Goal: Information Seeking & Learning: Learn about a topic

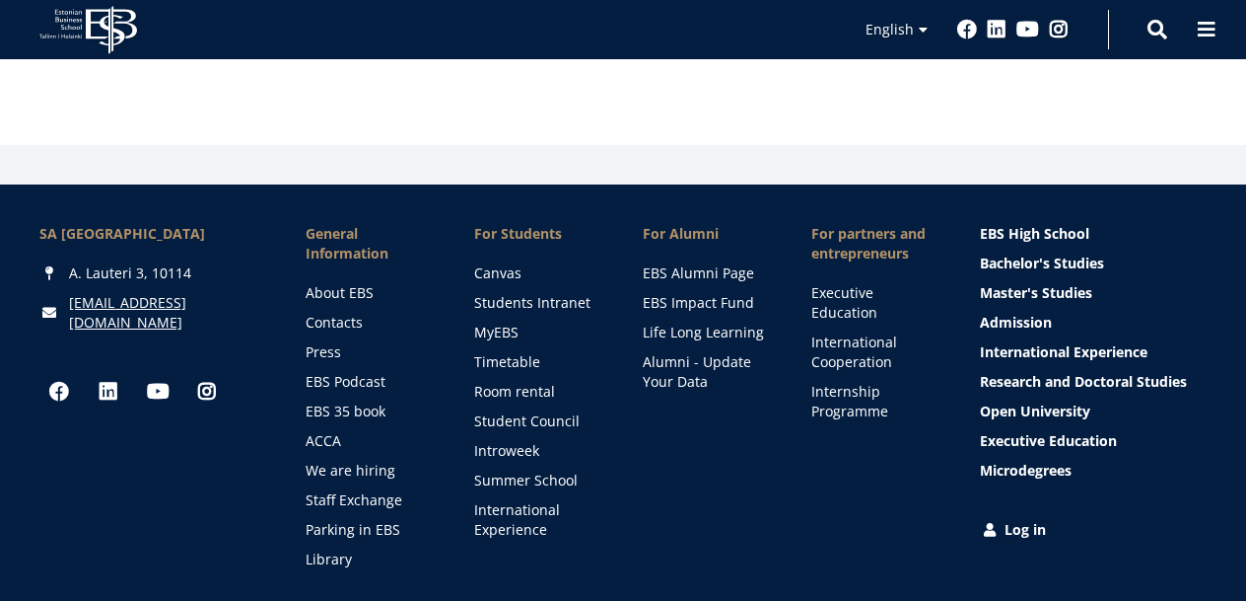
scroll to position [9539, 0]
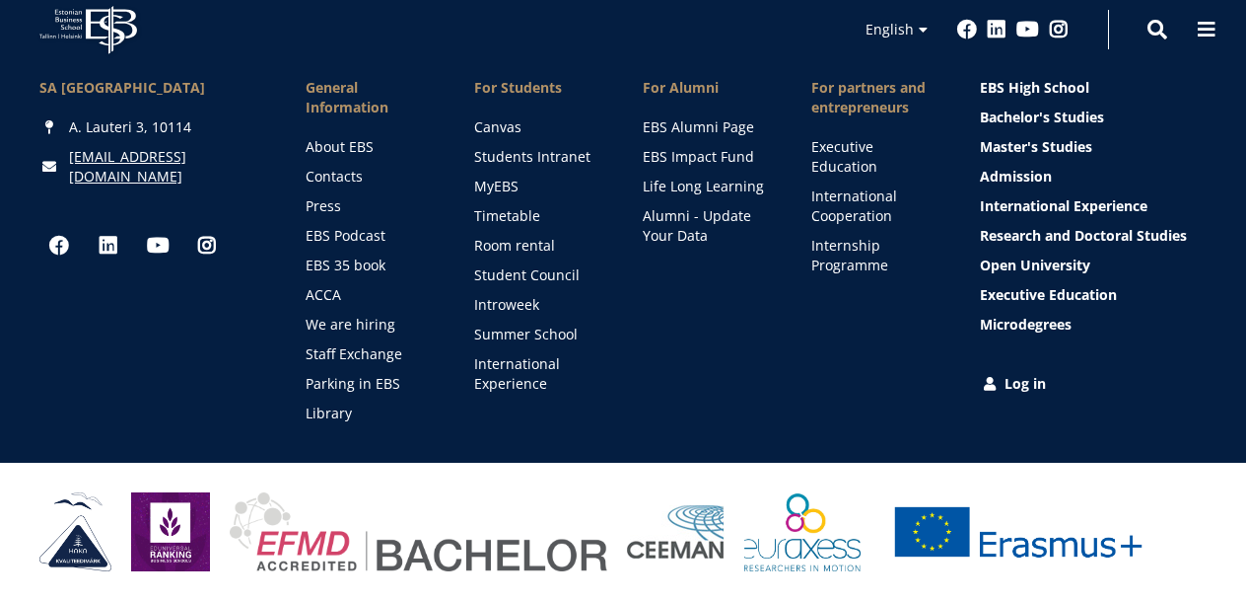
click at [1017, 395] on div "Esiletõstetud menüü EN EBS High School Bachelor's Studies Master's Studies Admi…" at bounding box center [1093, 250] width 227 height 345
click at [1017, 383] on link "Log in" at bounding box center [1095, 384] width 227 height 20
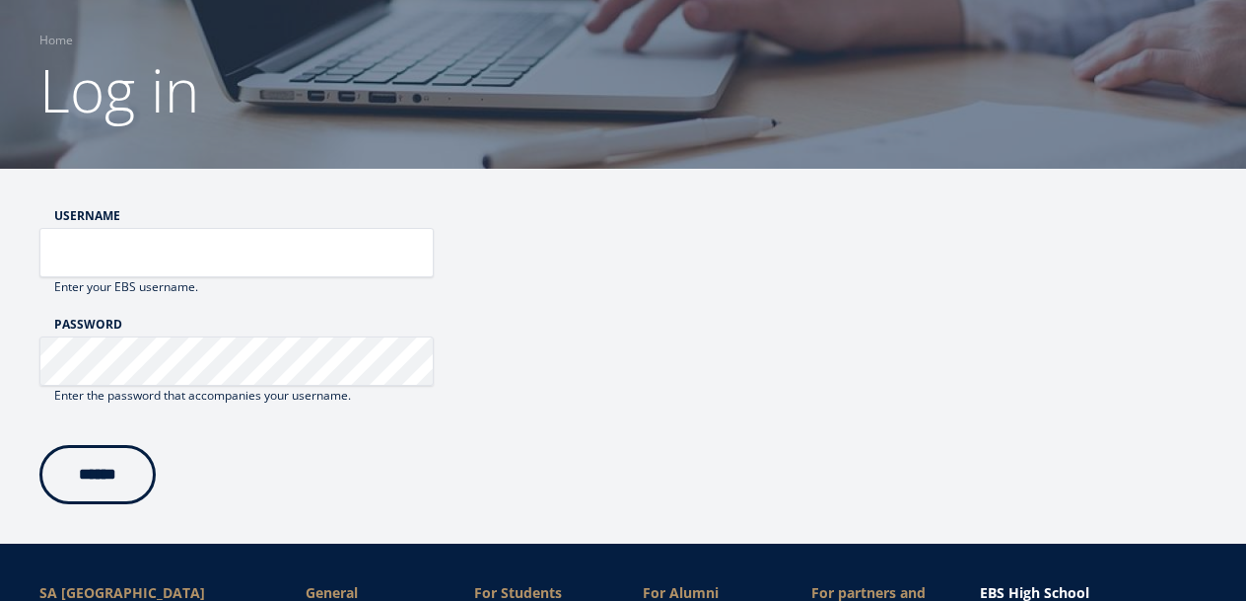
scroll to position [150, 0]
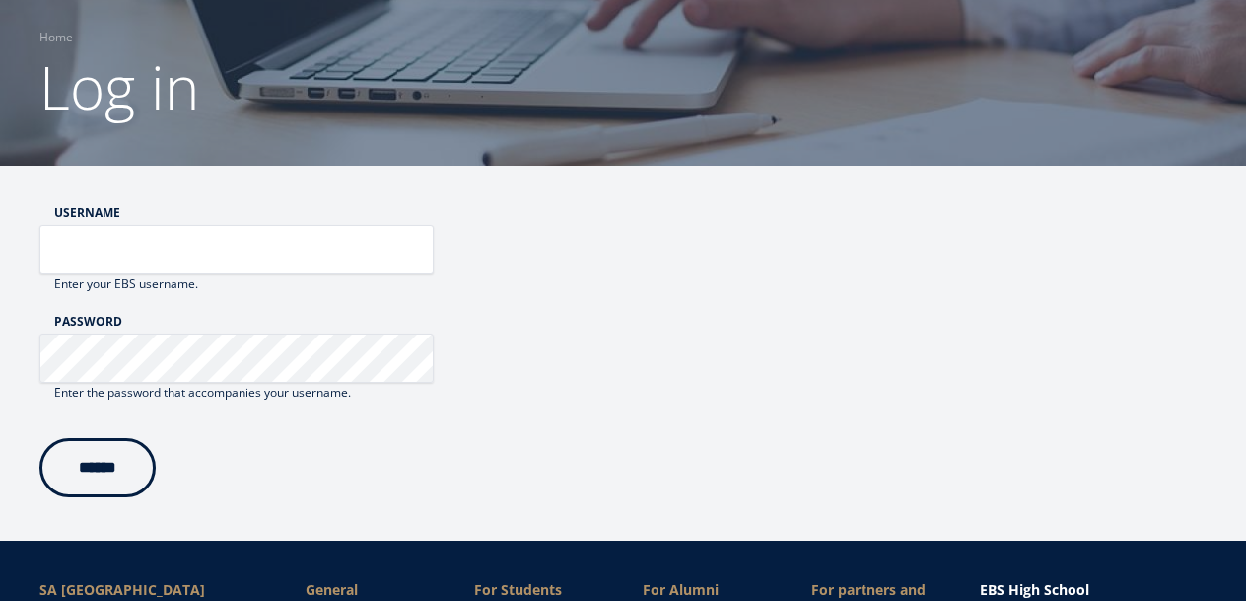
type input "******"
click at [92, 470] on input "******" at bounding box center [97, 467] width 116 height 59
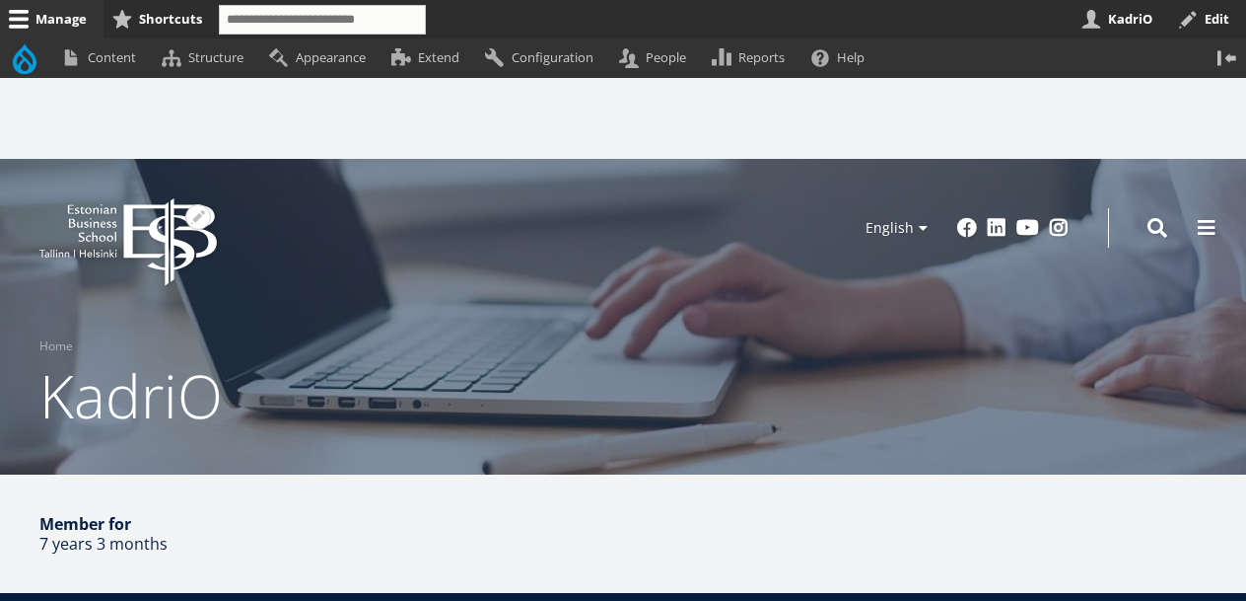
click at [107, 238] on icon at bounding box center [97, 237] width 37 height 10
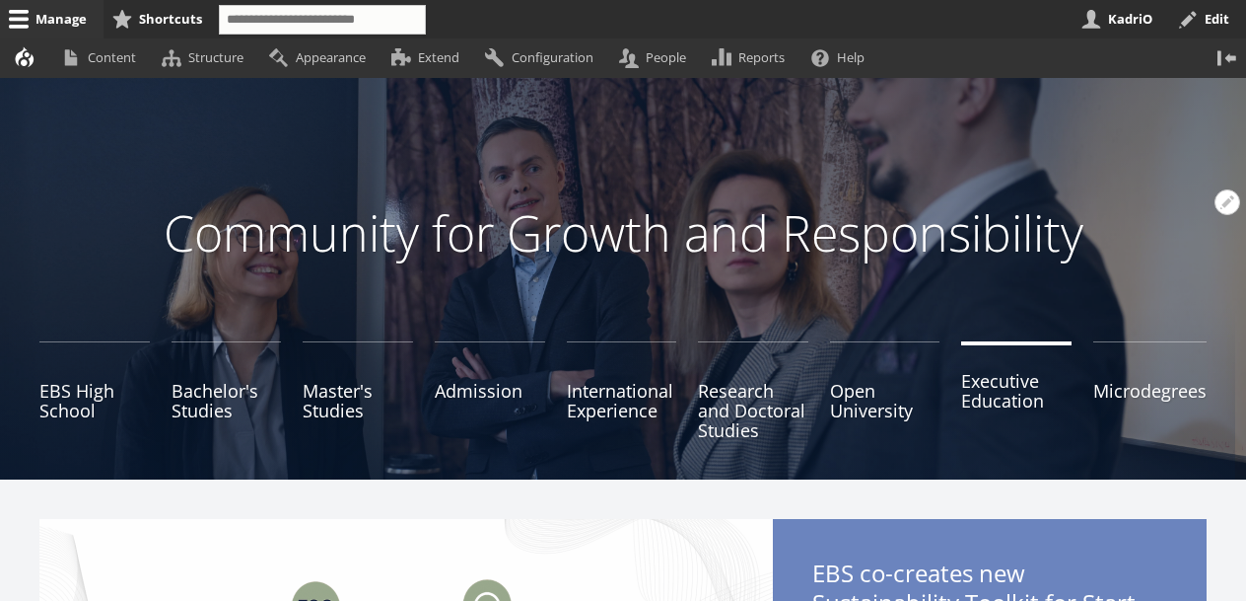
scroll to position [174, 0]
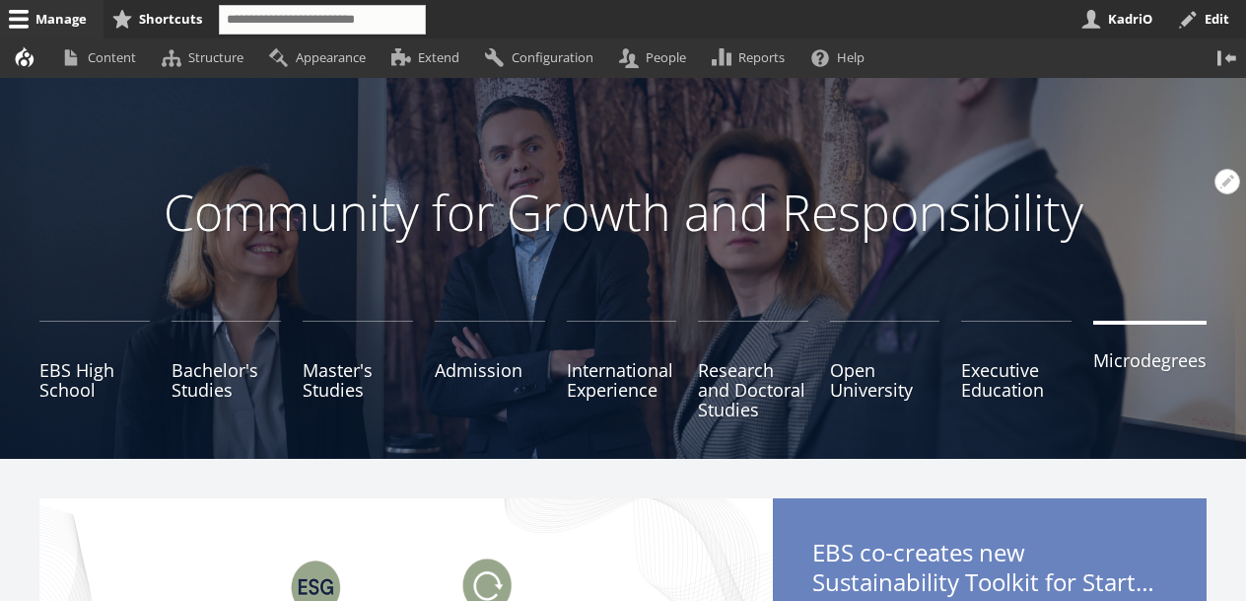
click at [1163, 371] on link "Microdegrees" at bounding box center [1150, 369] width 113 height 99
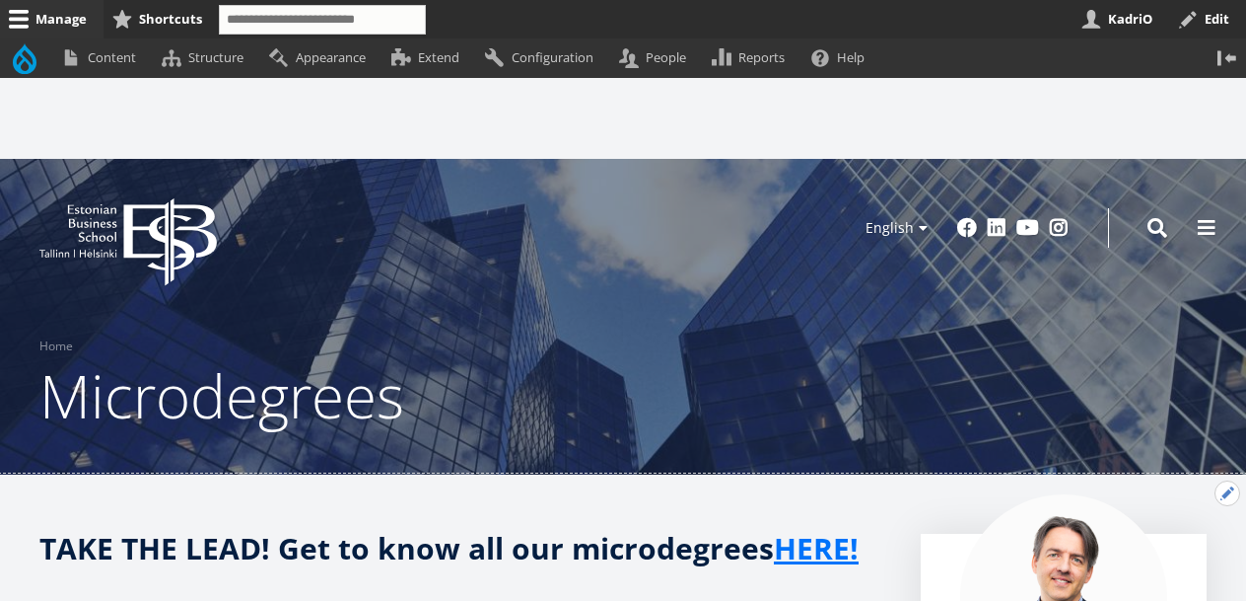
click at [1224, 496] on button "Open Registration configuration options" at bounding box center [1228, 493] width 26 height 26
click at [1134, 553] on link "Edit" at bounding box center [1187, 546] width 106 height 21
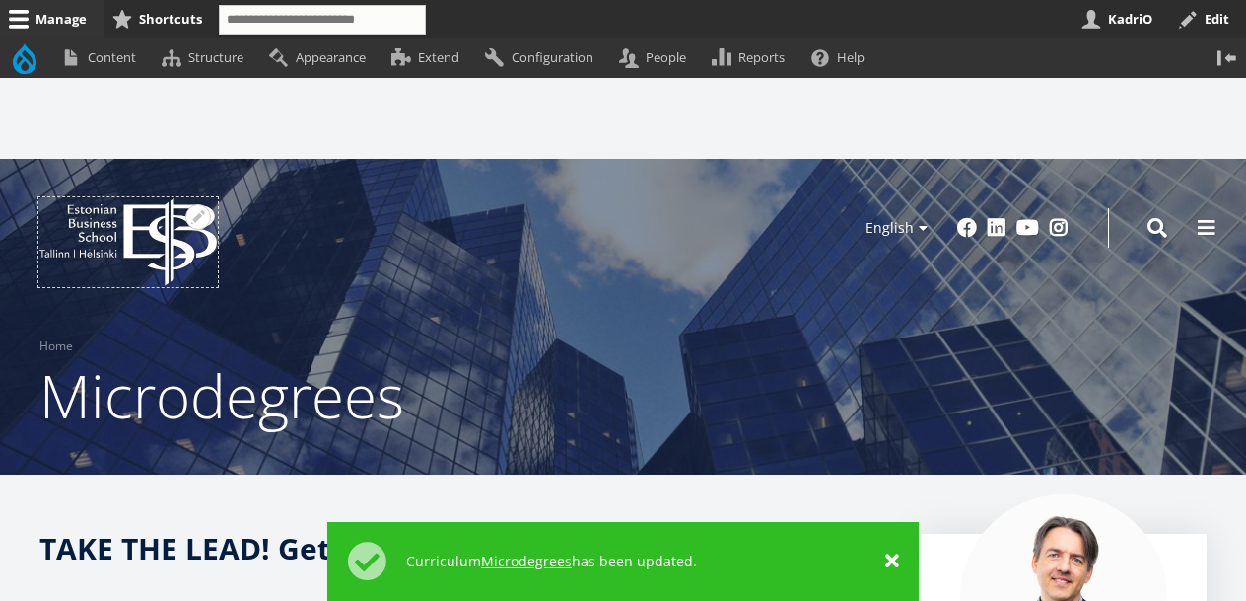
click at [133, 246] on icon "EBS Logo Created with Sketch." at bounding box center [127, 242] width 177 height 88
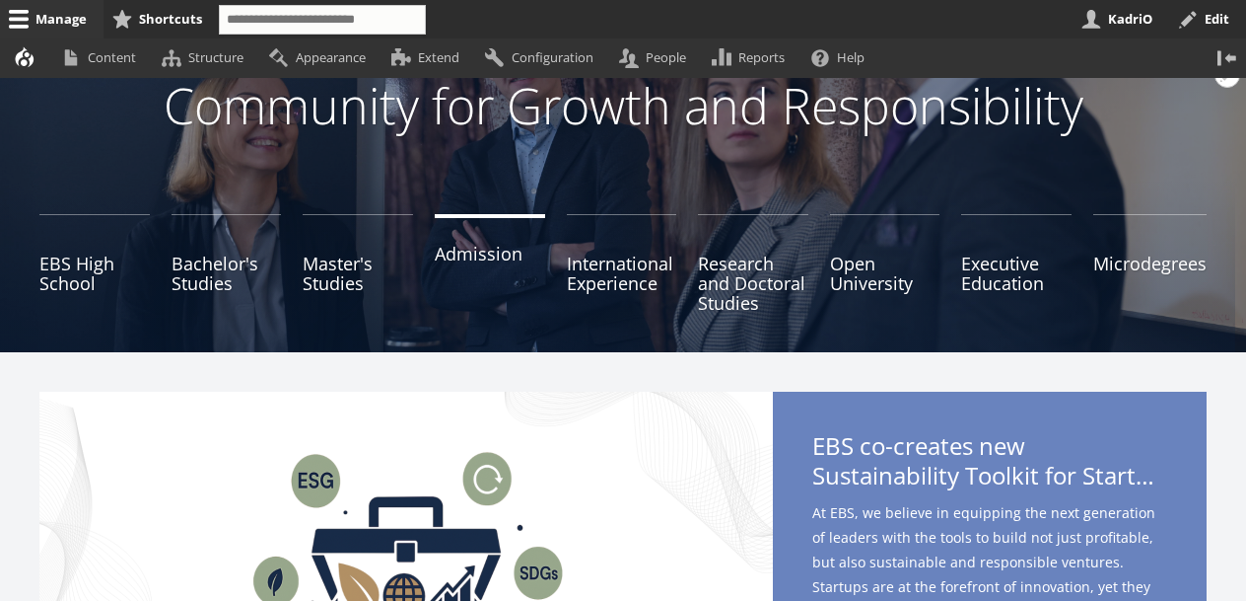
scroll to position [280, 0]
click at [1007, 267] on link "Executive Education" at bounding box center [1016, 263] width 110 height 99
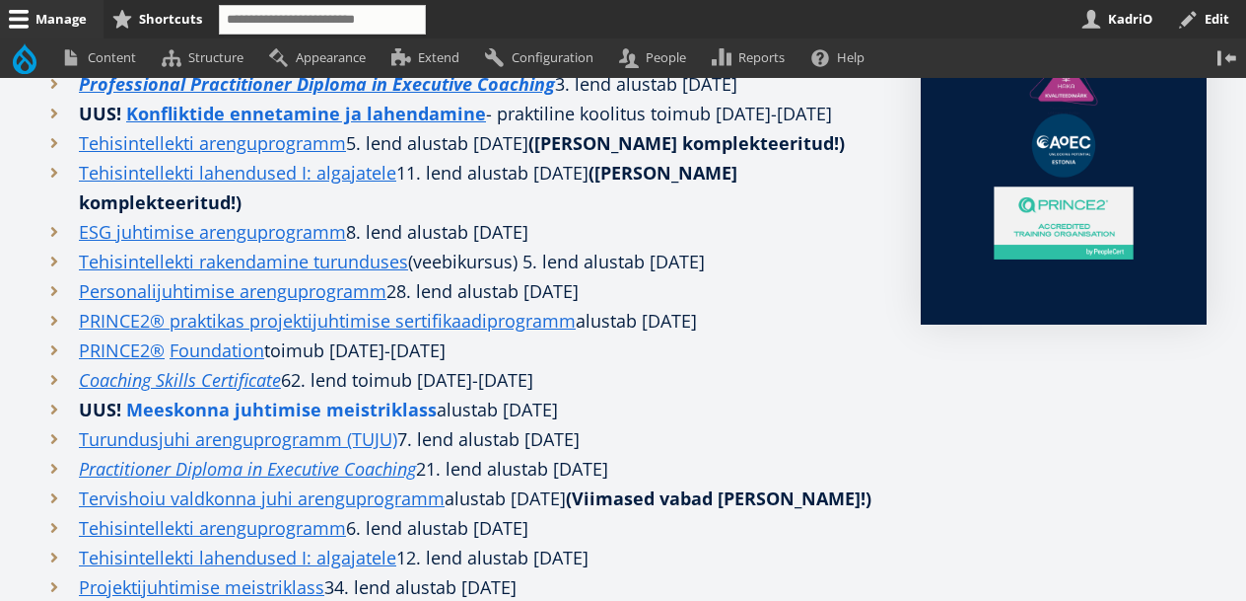
scroll to position [799, 0]
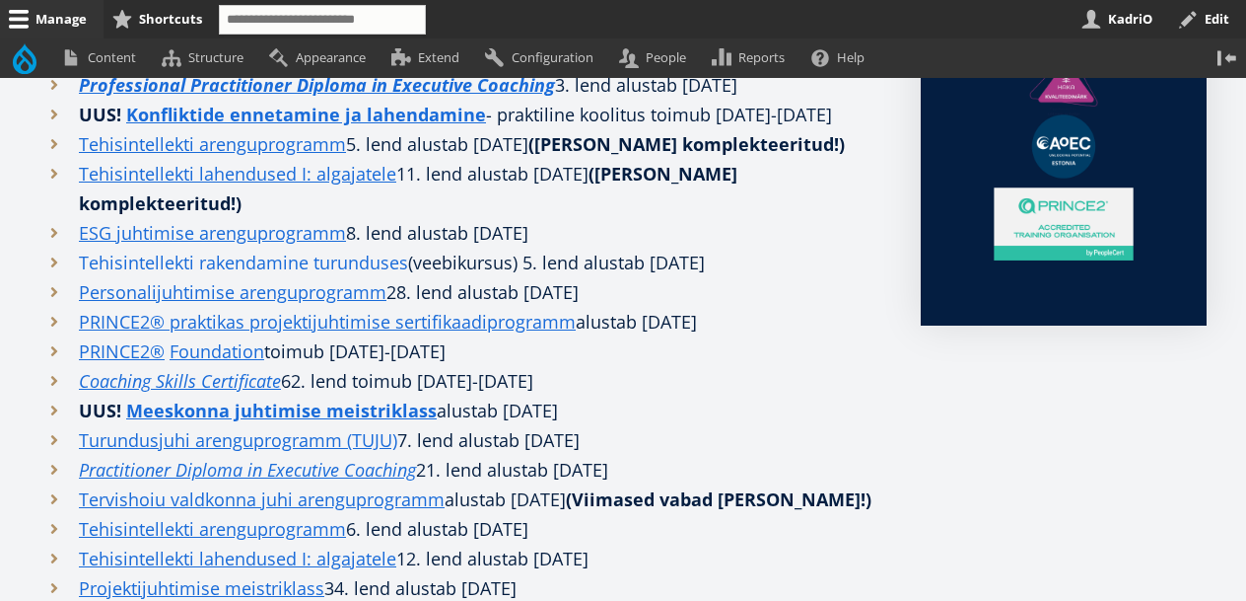
click at [295, 277] on link "Tehisintellekti rakendamine turunduses" at bounding box center [243, 262] width 329 height 30
click at [242, 277] on link "Tehisintellekti rakendamine turunduses" at bounding box center [243, 262] width 329 height 30
